Goal: Task Accomplishment & Management: Use online tool/utility

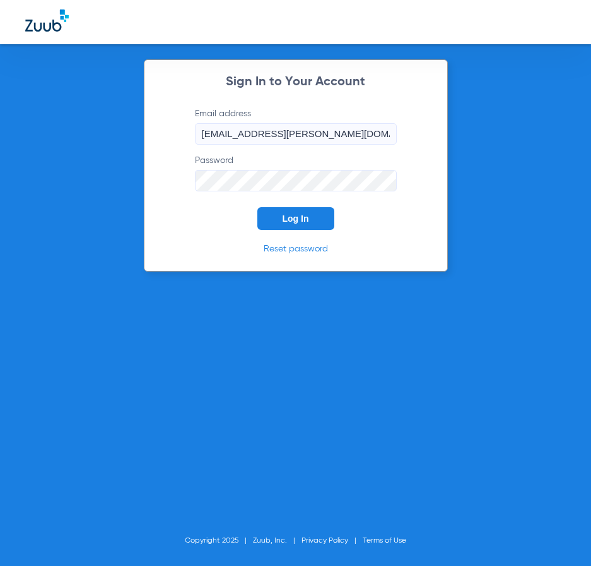
click at [316, 212] on button "Log In" at bounding box center [296, 218] width 77 height 23
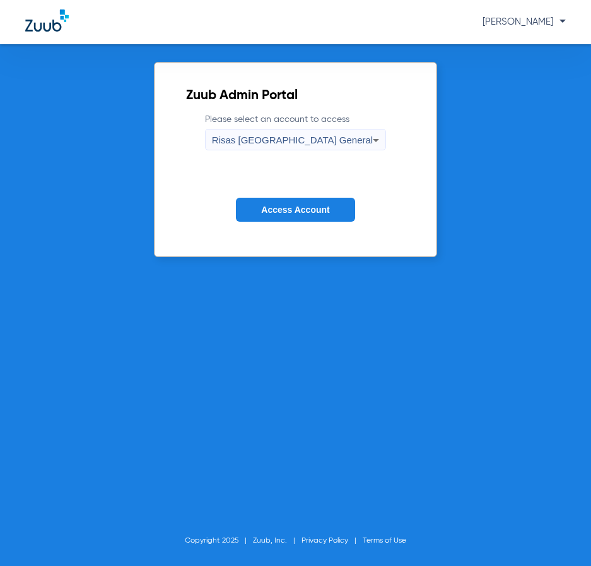
click at [316, 213] on span "Access Account" at bounding box center [295, 209] width 68 height 10
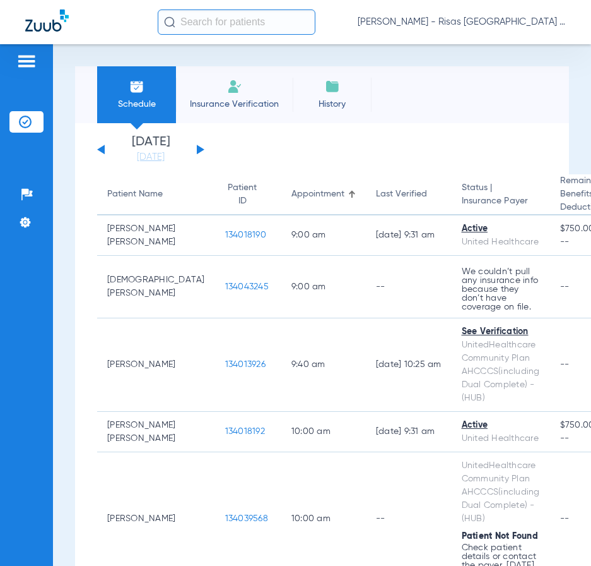
click at [238, 29] on input "text" at bounding box center [237, 21] width 158 height 25
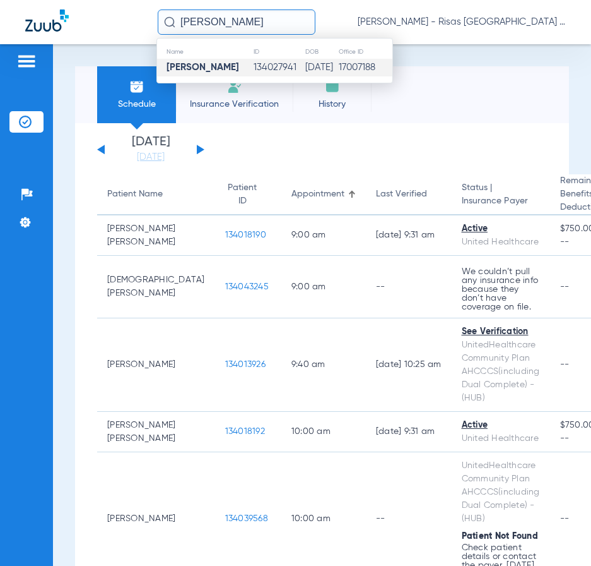
type input "[PERSON_NAME]"
click at [256, 69] on td "134027941" at bounding box center [278, 68] width 51 height 18
